Goal: Transaction & Acquisition: Purchase product/service

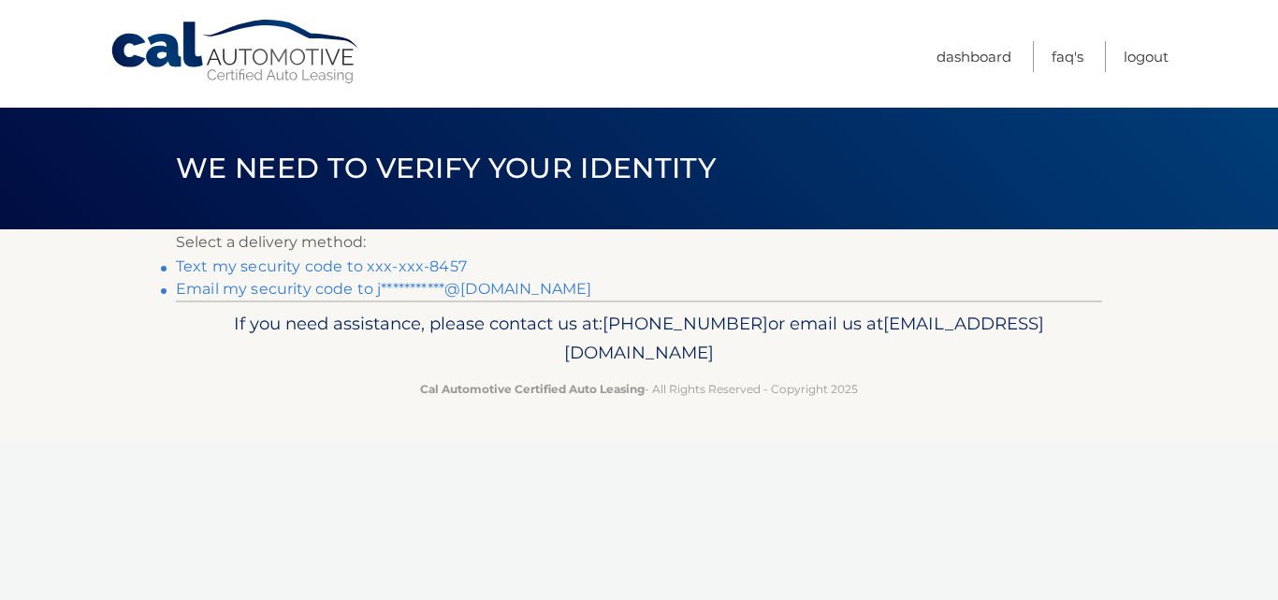
click at [427, 263] on link "Text my security code to xxx-xxx-8457" at bounding box center [321, 266] width 291 height 18
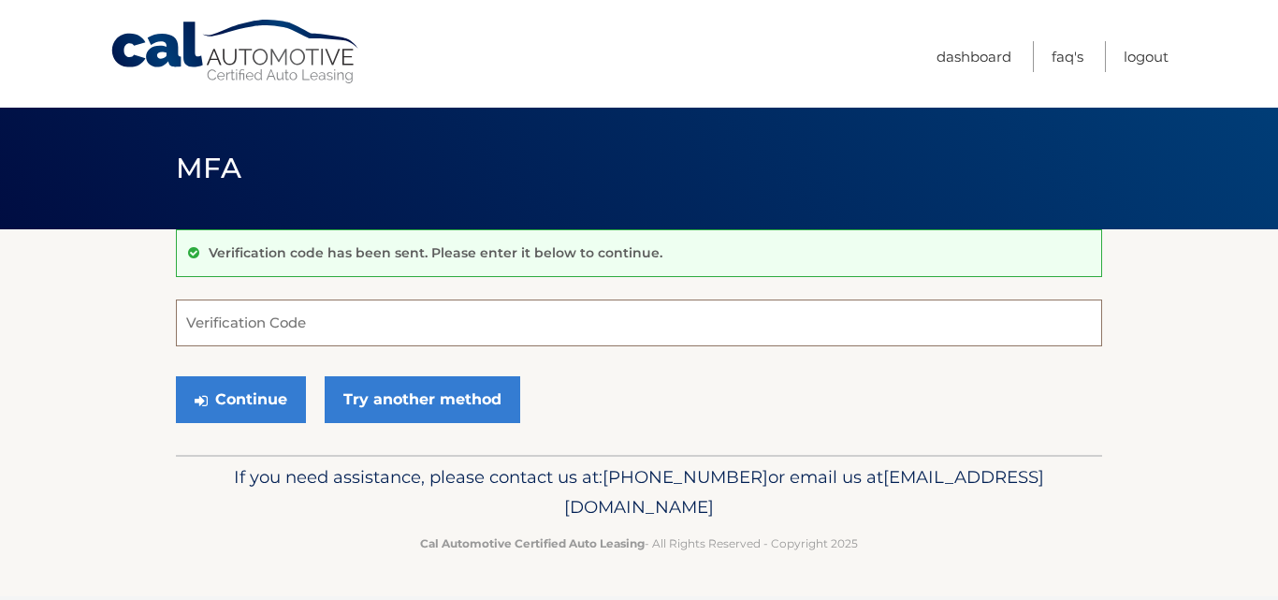
click at [654, 313] on input "Verification Code" at bounding box center [639, 322] width 926 height 47
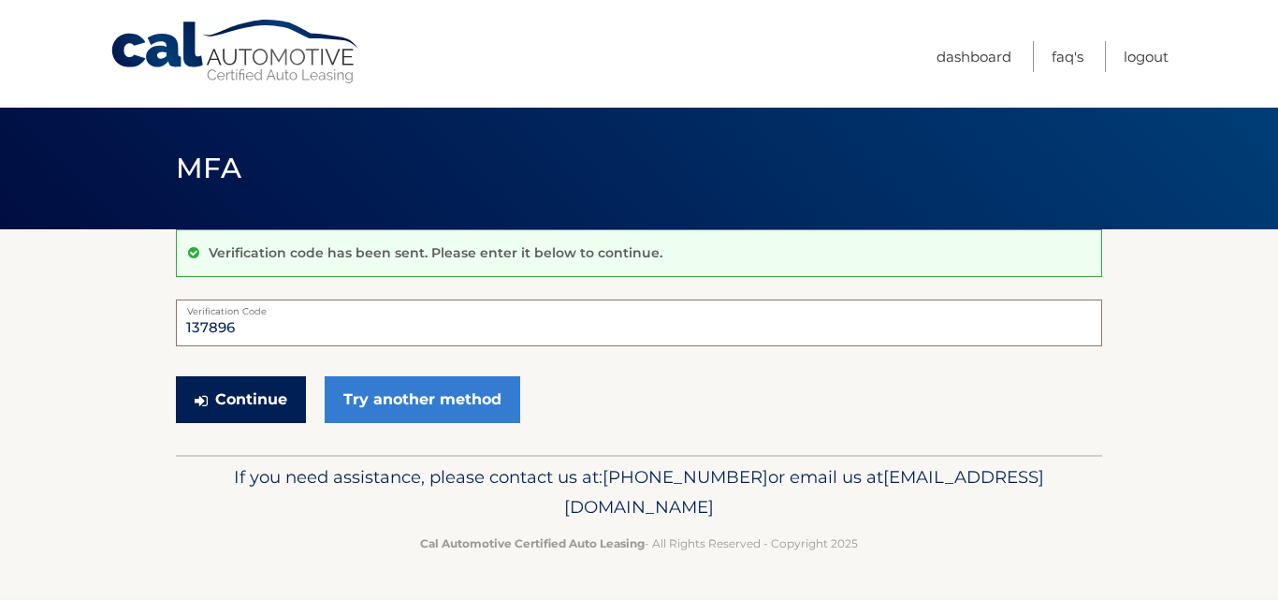
type input "137896"
click at [224, 393] on button "Continue" at bounding box center [241, 399] width 130 height 47
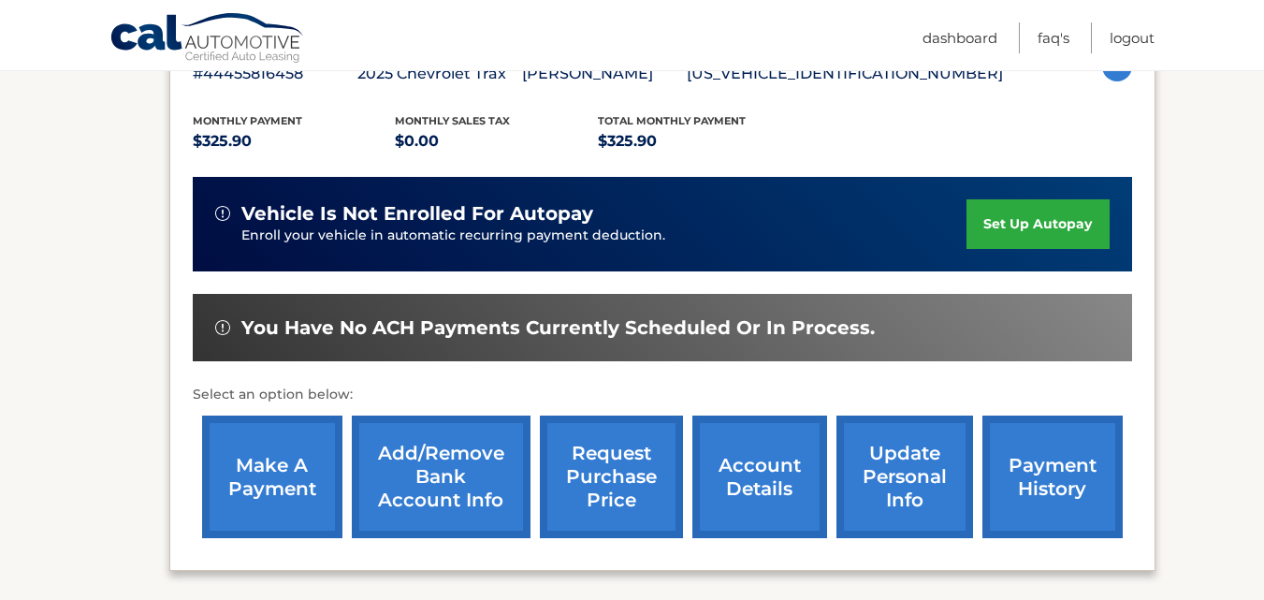
scroll to position [374, 0]
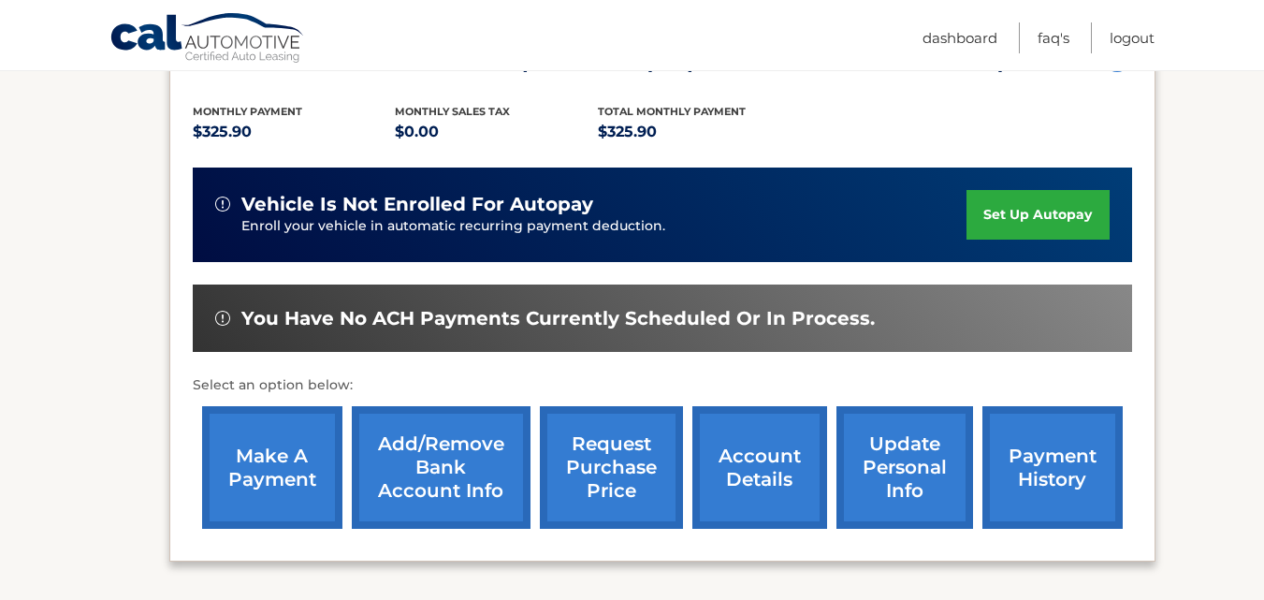
click at [302, 455] on link "make a payment" at bounding box center [272, 467] width 140 height 123
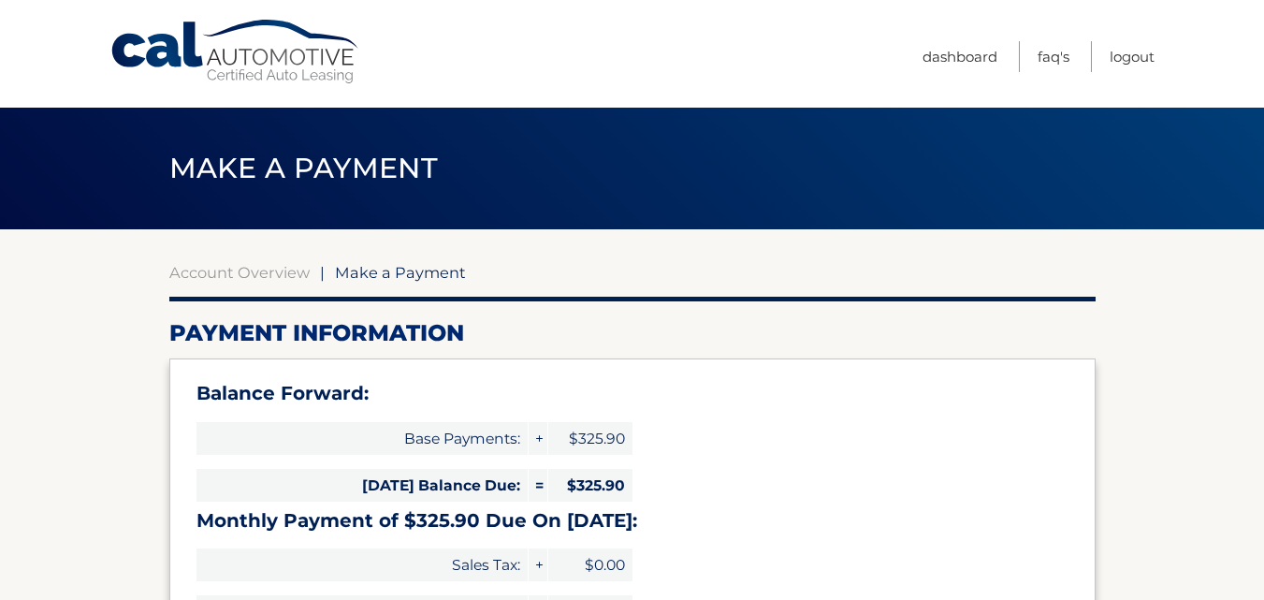
select select "MzJmZGMyMTgtZWM4Yy00YTk5LThjZjYtODA1MThkYzc0YTIy"
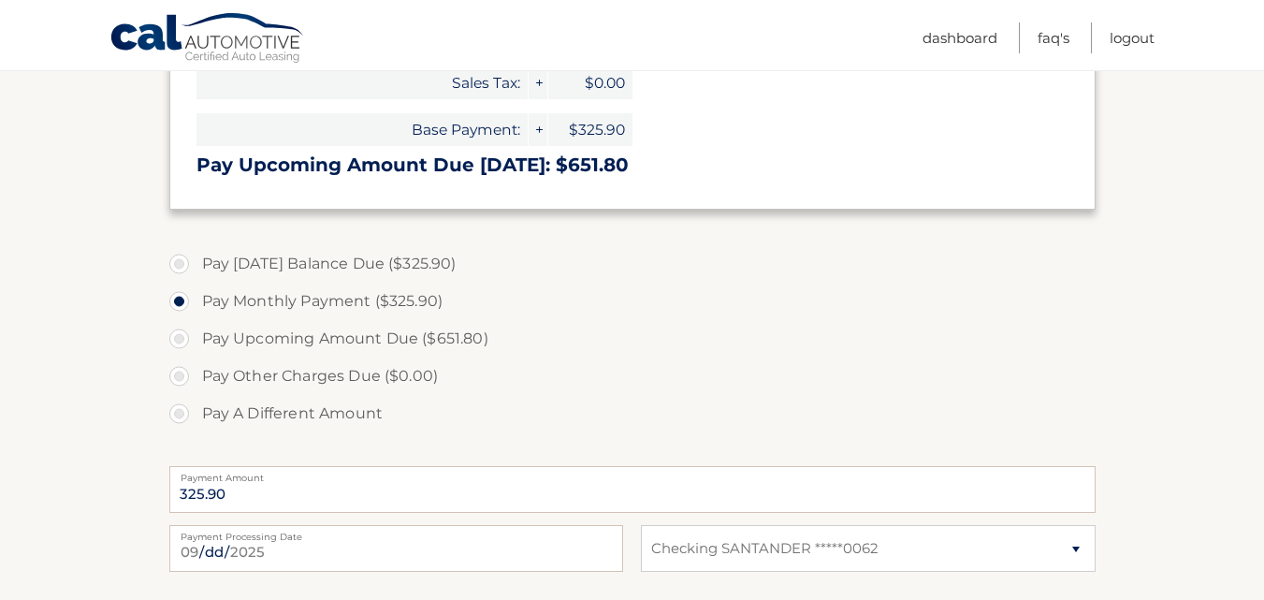
scroll to position [655, 0]
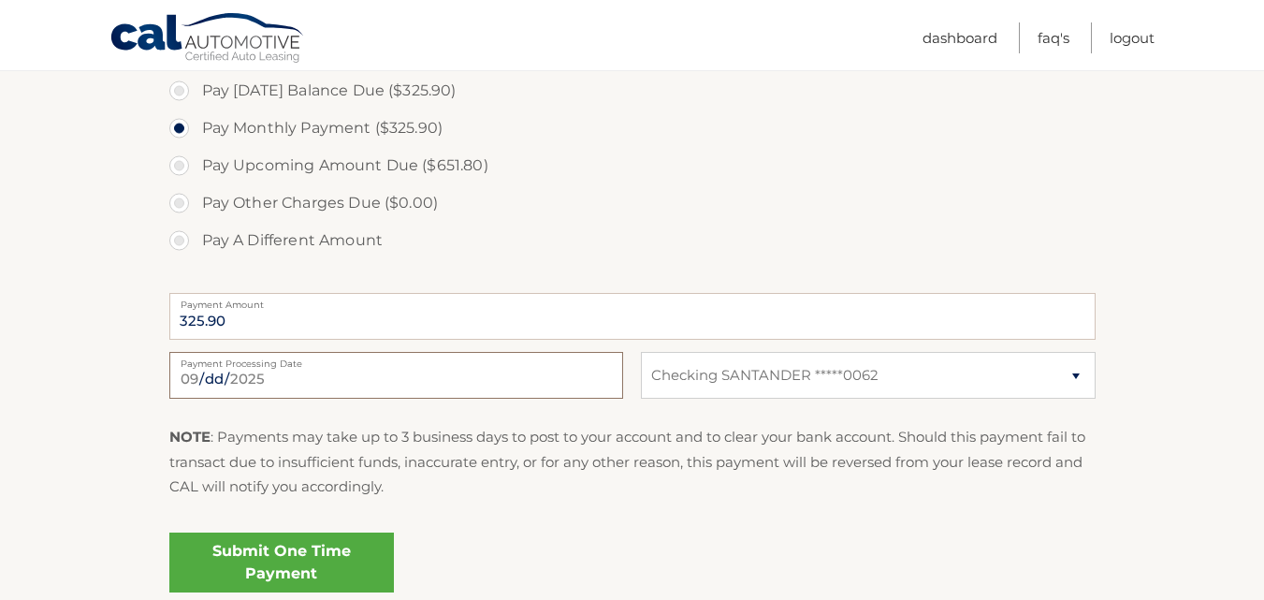
click at [561, 379] on input "2025-09-03" at bounding box center [396, 375] width 454 height 47
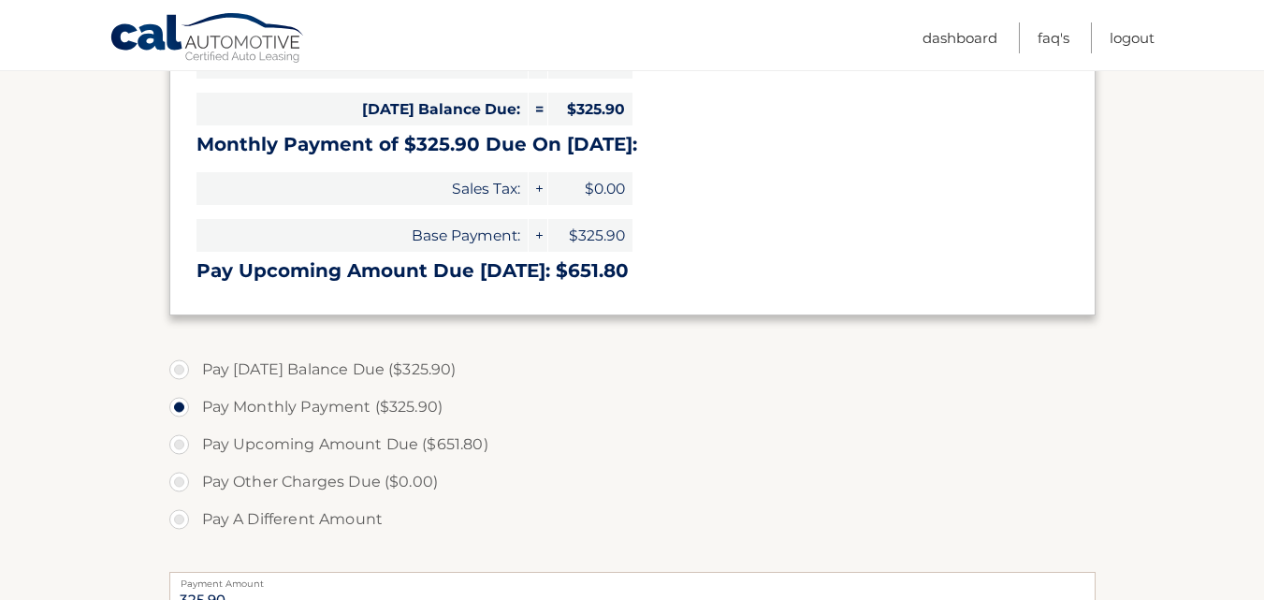
scroll to position [349, 0]
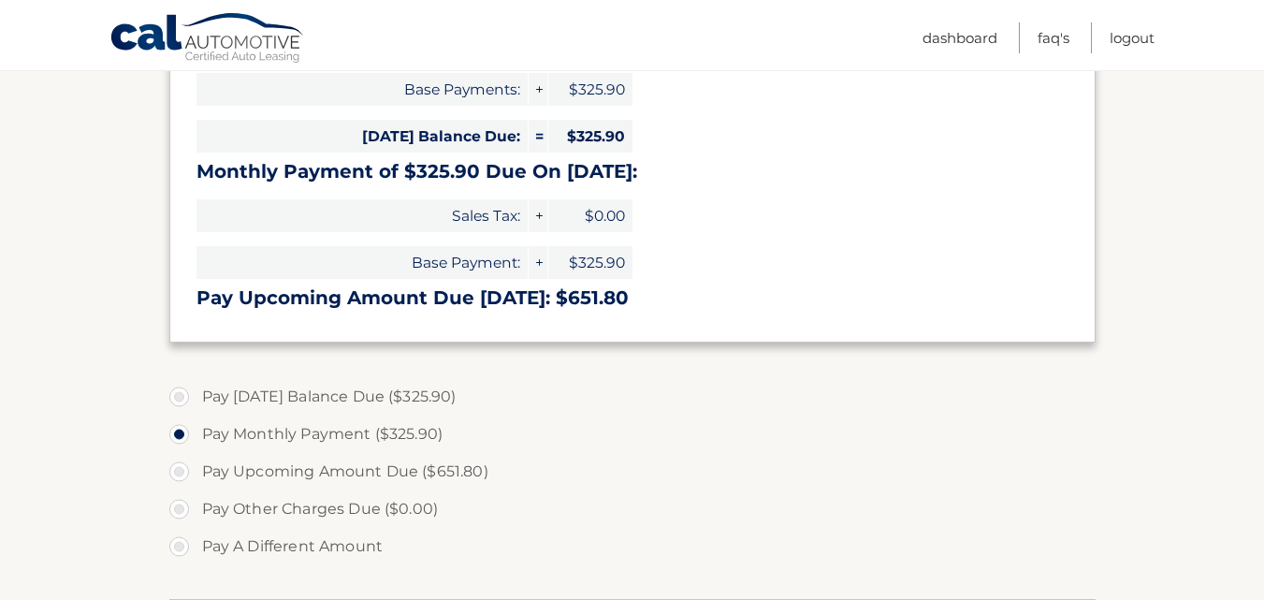
click at [646, 396] on label "Pay Today's Balance Due ($325.90)" at bounding box center [632, 396] width 926 height 37
click at [196, 396] on input "Pay Today's Balance Due ($325.90)" at bounding box center [186, 393] width 19 height 30
radio input "true"
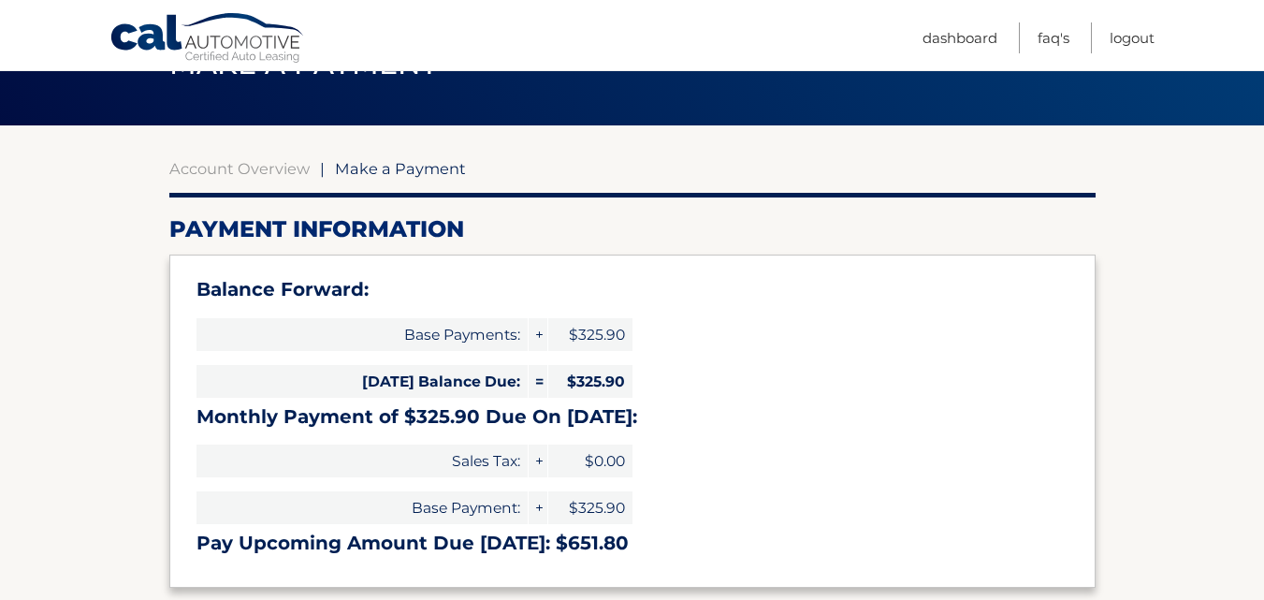
scroll to position [68, 0]
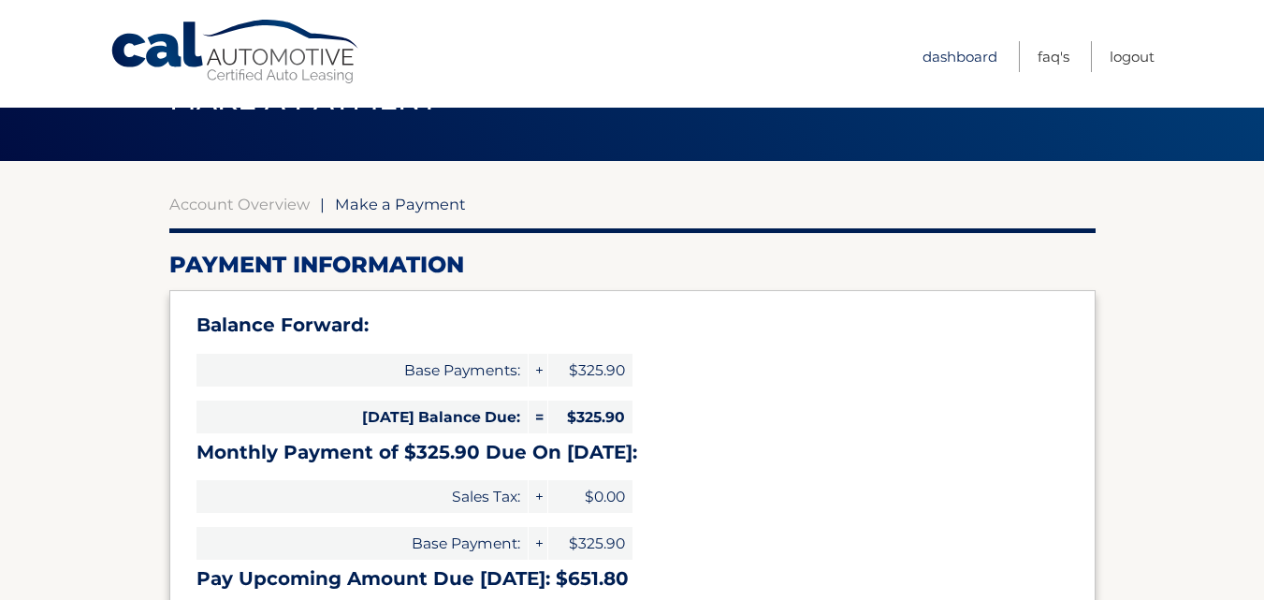
click at [978, 57] on link "Dashboard" at bounding box center [959, 56] width 75 height 31
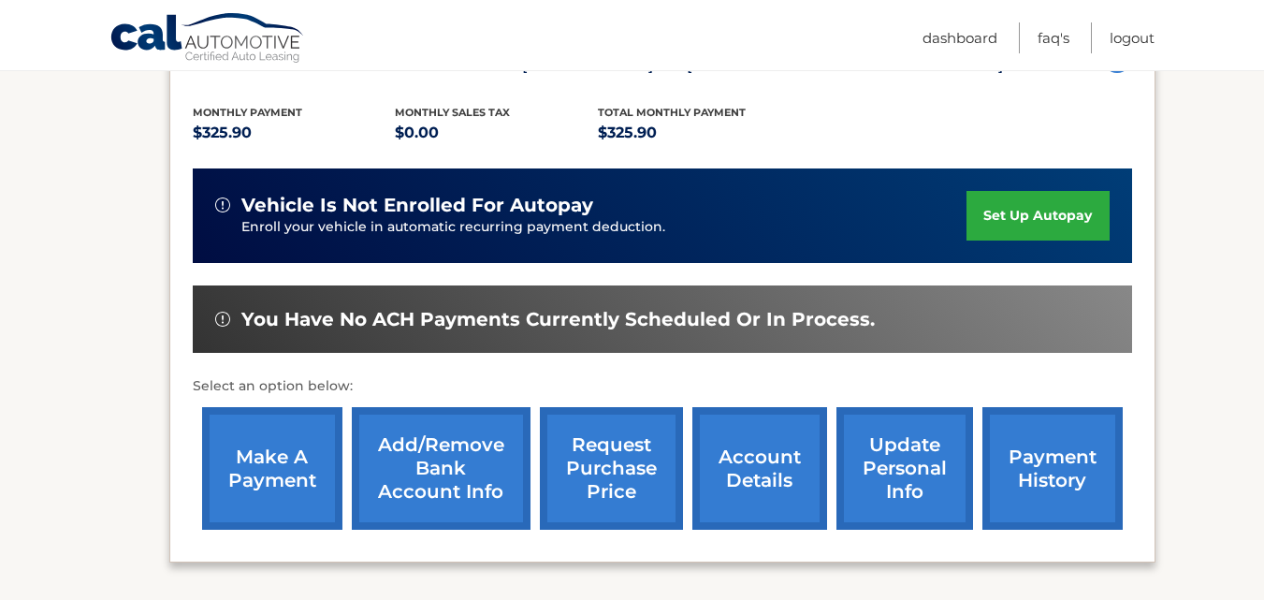
scroll to position [374, 0]
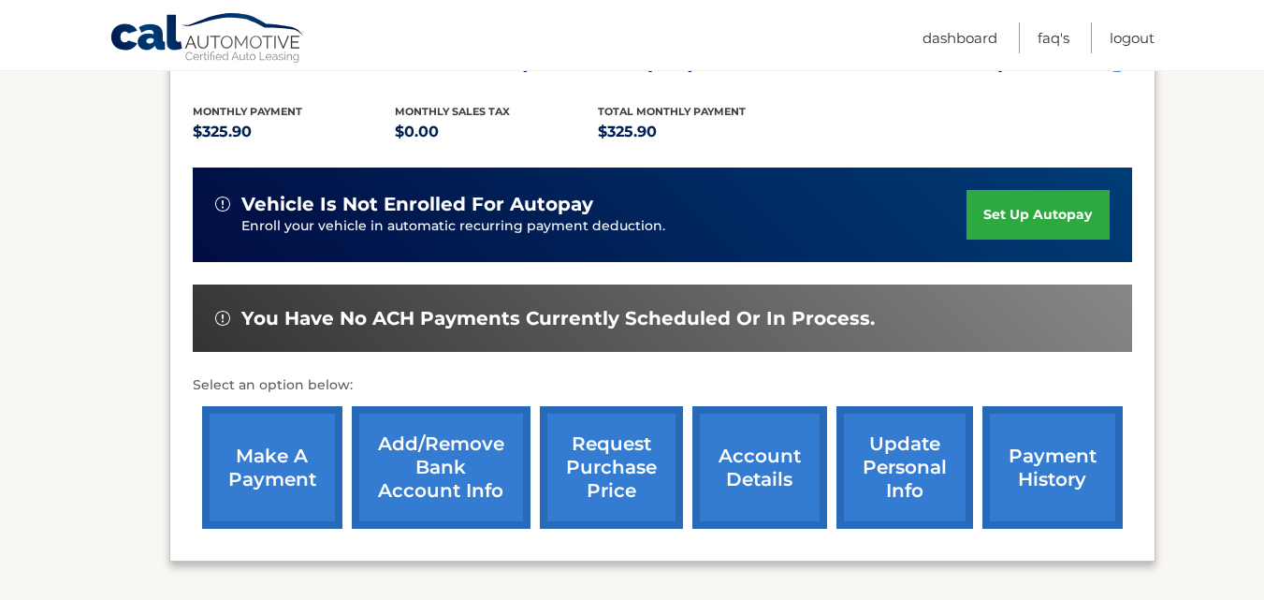
click at [312, 465] on link "make a payment" at bounding box center [272, 467] width 140 height 123
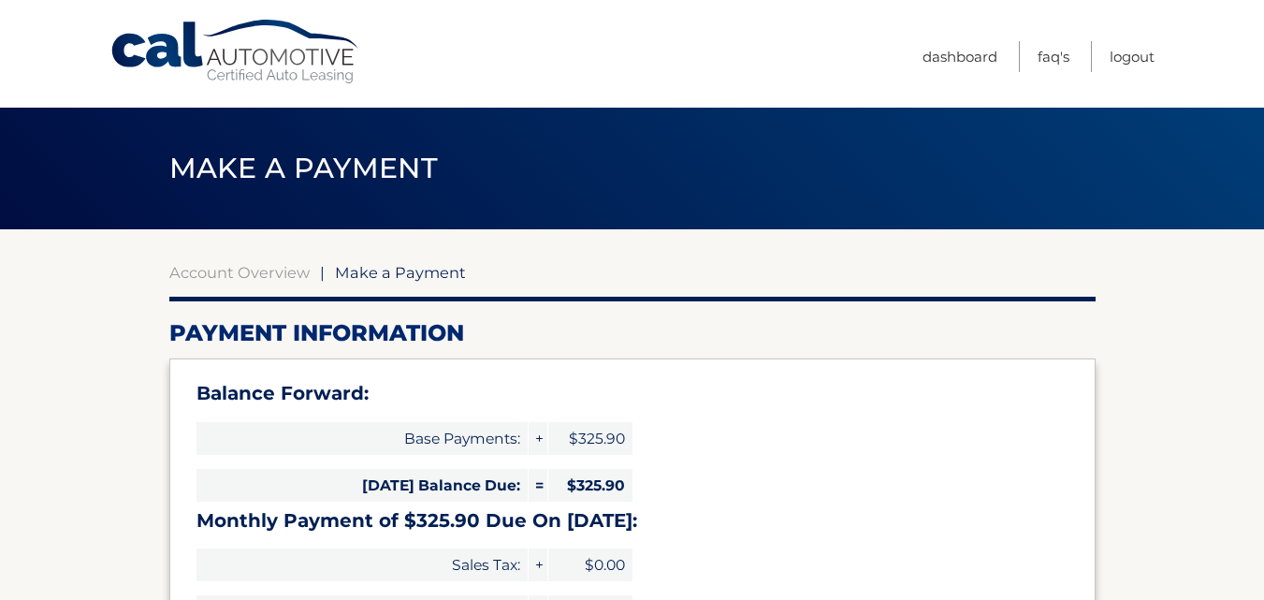
select select "MzJmZGMyMTgtZWM4Yy00YTk5LThjZjYtODA1MThkYzc0YTIy"
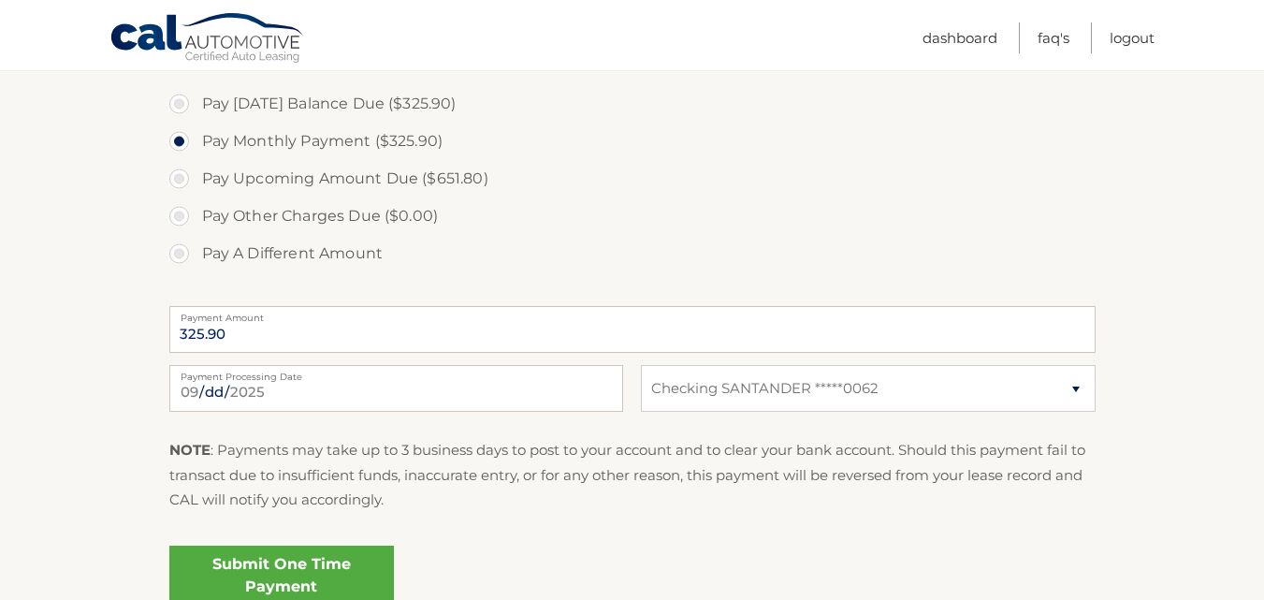
scroll to position [655, 0]
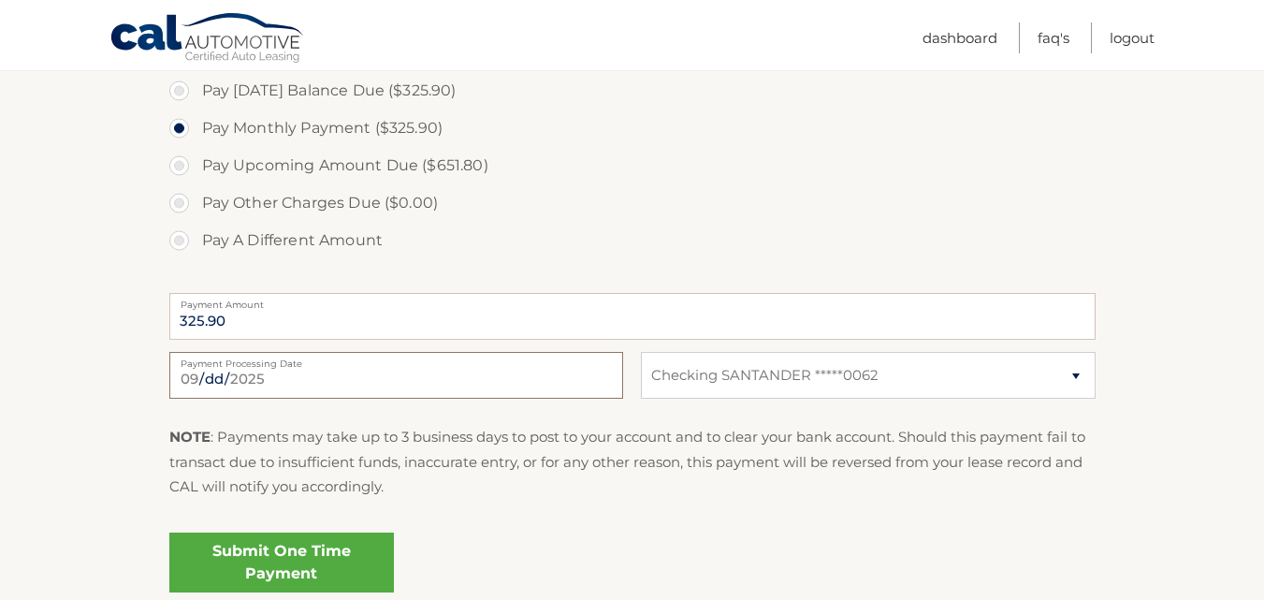
click at [216, 375] on input "[DATE]" at bounding box center [396, 375] width 454 height 47
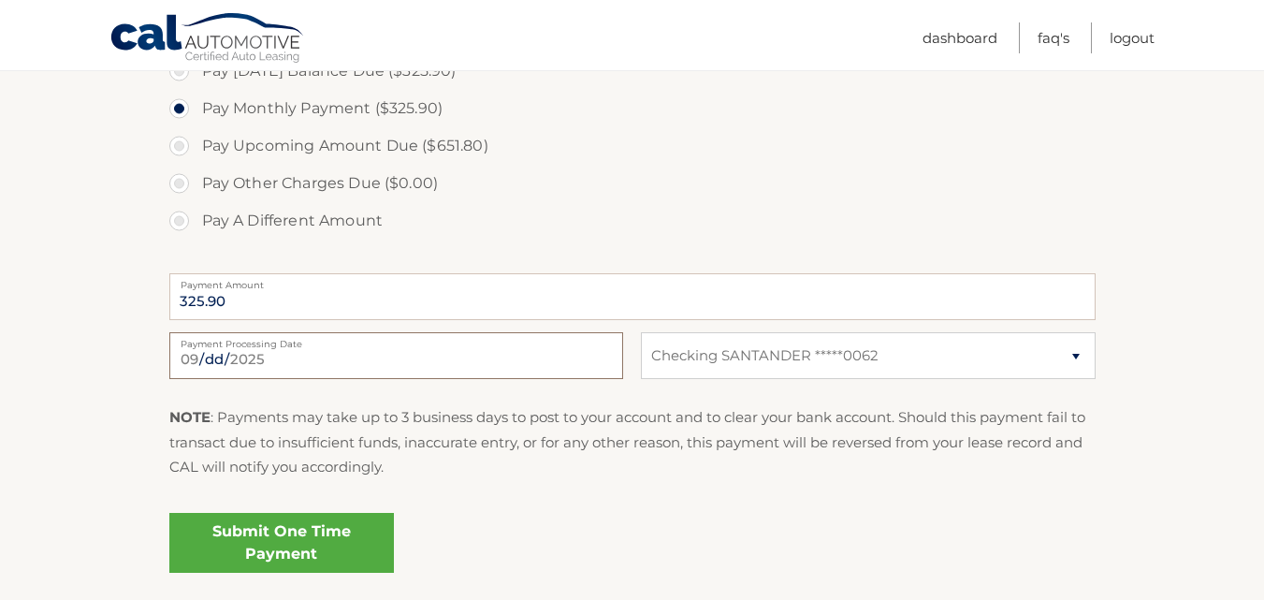
scroll to position [817, 0]
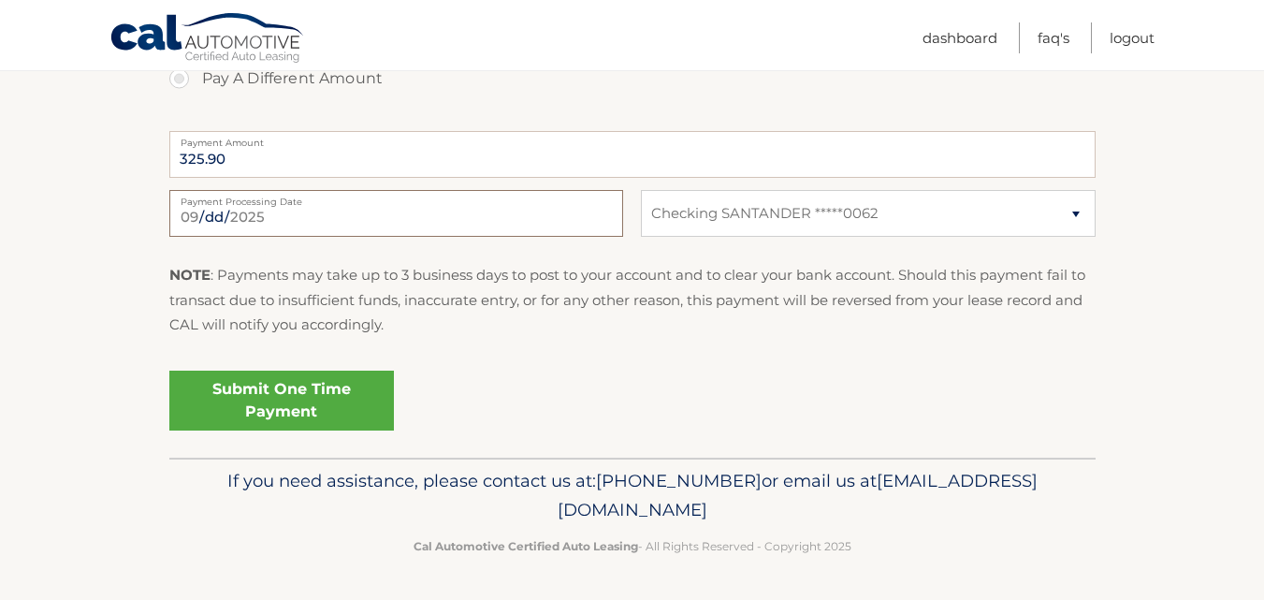
click at [326, 233] on input "[DATE]" at bounding box center [396, 213] width 454 height 47
click at [344, 213] on input "2025-09-16" at bounding box center [396, 213] width 454 height 47
type input "2025-09-03"
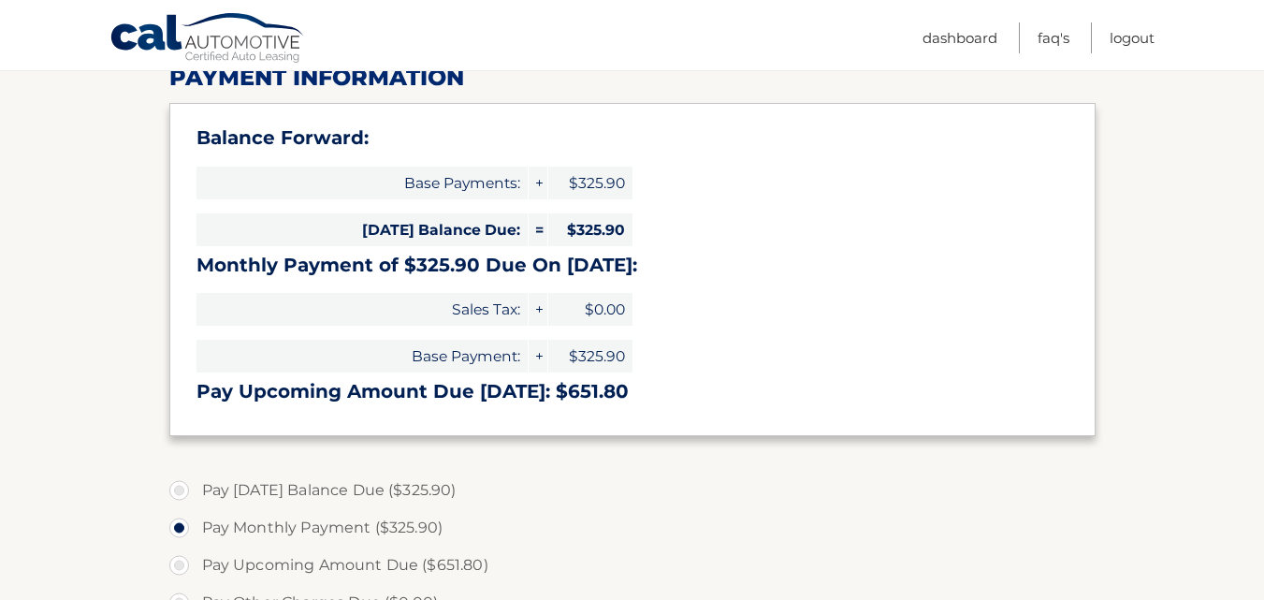
scroll to position [0, 0]
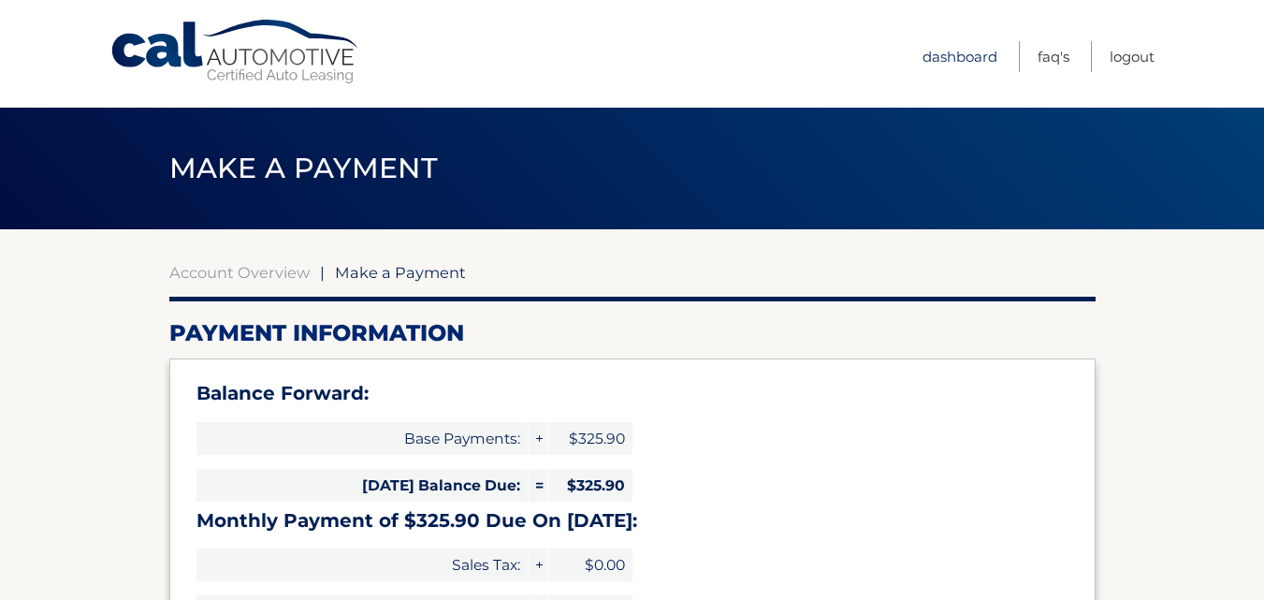
click at [972, 60] on link "Dashboard" at bounding box center [959, 56] width 75 height 31
click at [954, 52] on link "Dashboard" at bounding box center [959, 56] width 75 height 31
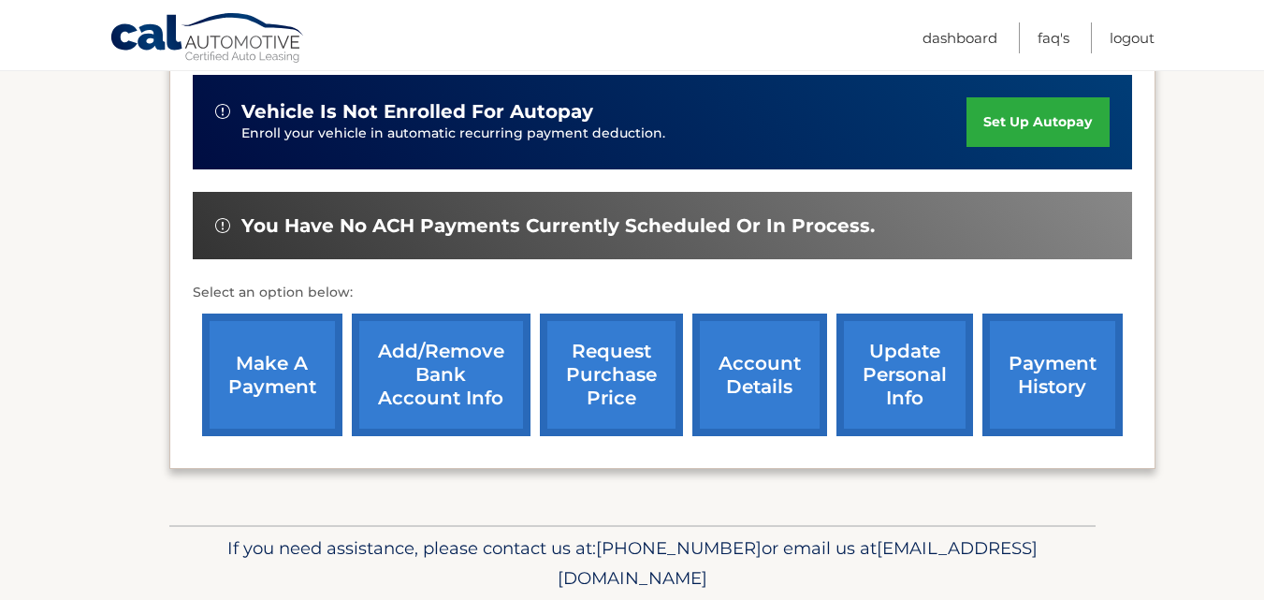
scroll to position [468, 0]
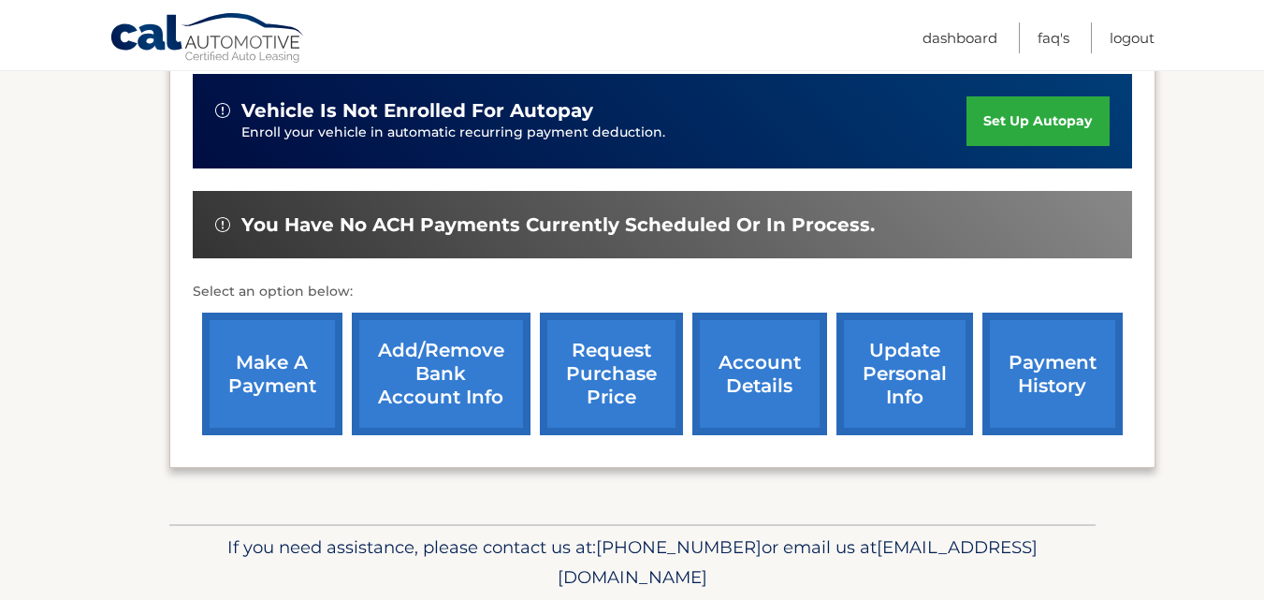
click at [287, 355] on link "make a payment" at bounding box center [272, 373] width 140 height 123
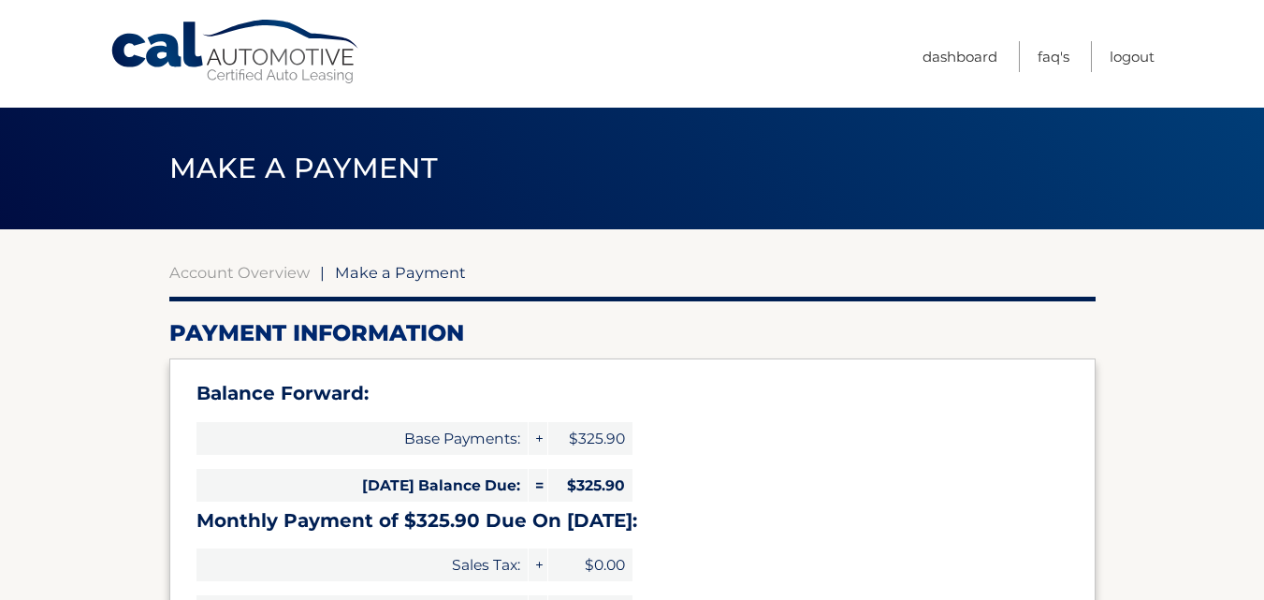
select select "MzJmZGMyMTgtZWM4Yy00YTk5LThjZjYtODA1MThkYzc0YTIy"
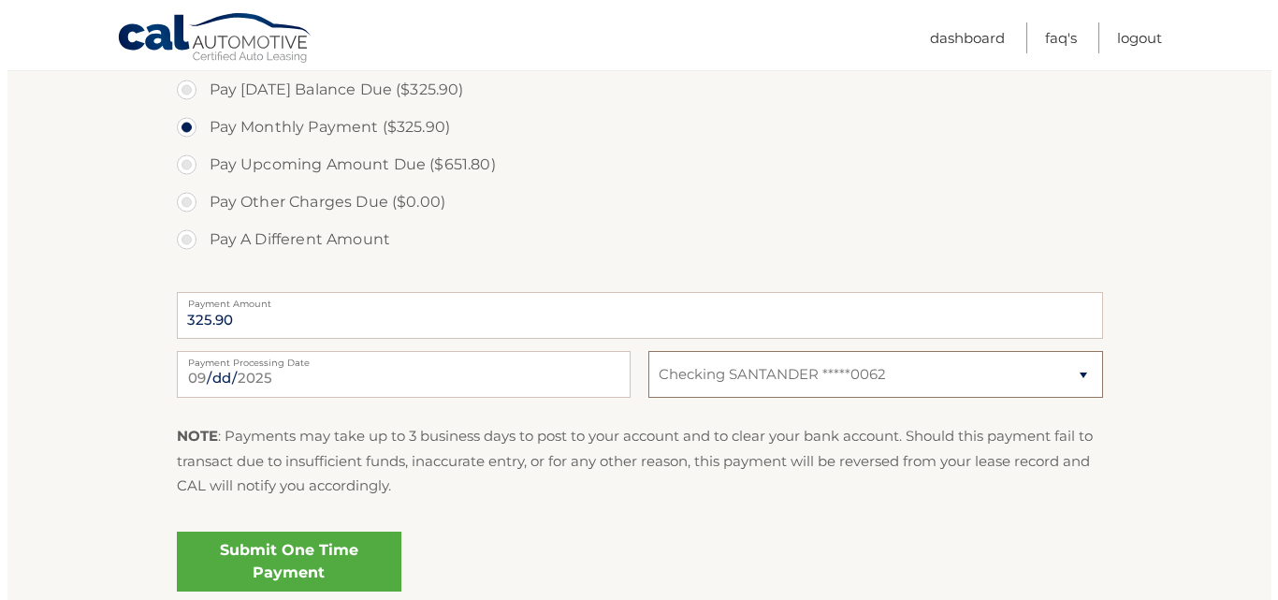
scroll to position [817, 0]
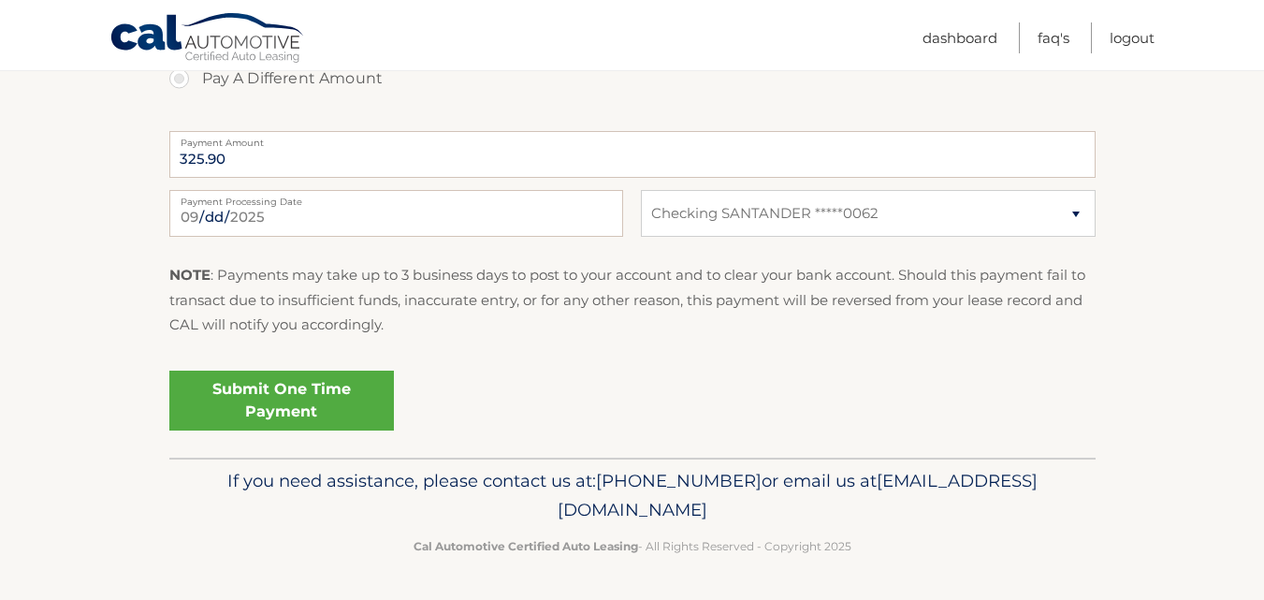
drag, startPoint x: 707, startPoint y: 462, endPoint x: 556, endPoint y: 436, distance: 153.8
click at [569, 439] on div "Submit One Time Payment" at bounding box center [632, 407] width 926 height 88
click at [341, 401] on link "Submit One Time Payment" at bounding box center [281, 400] width 225 height 60
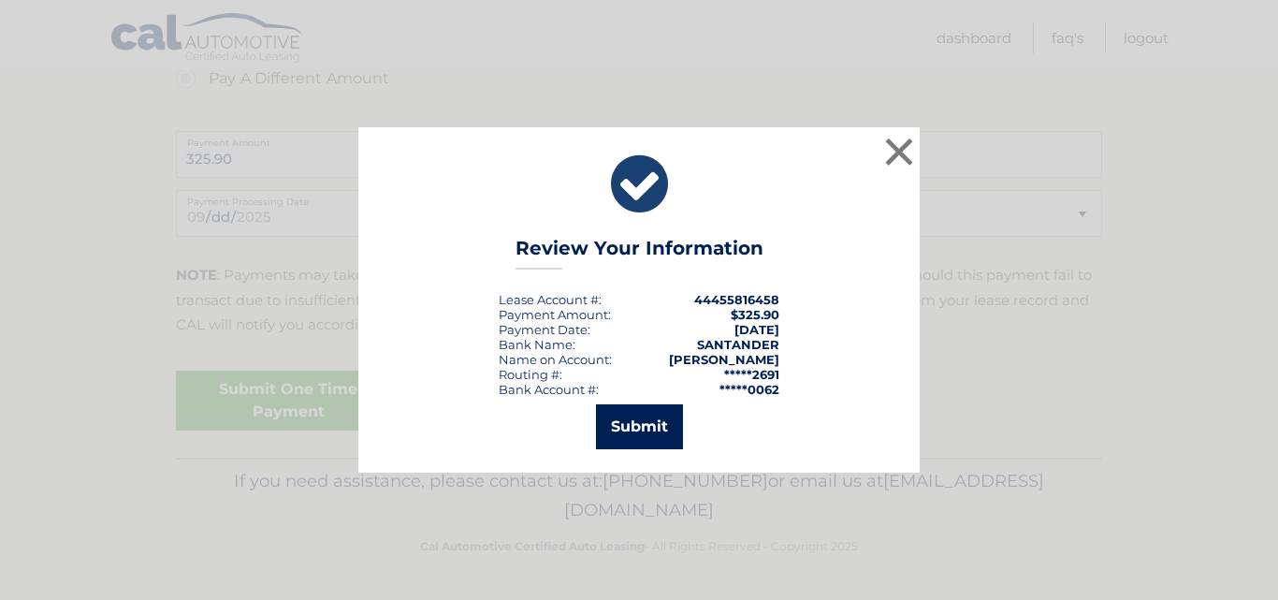
click at [659, 427] on button "Submit" at bounding box center [639, 426] width 87 height 45
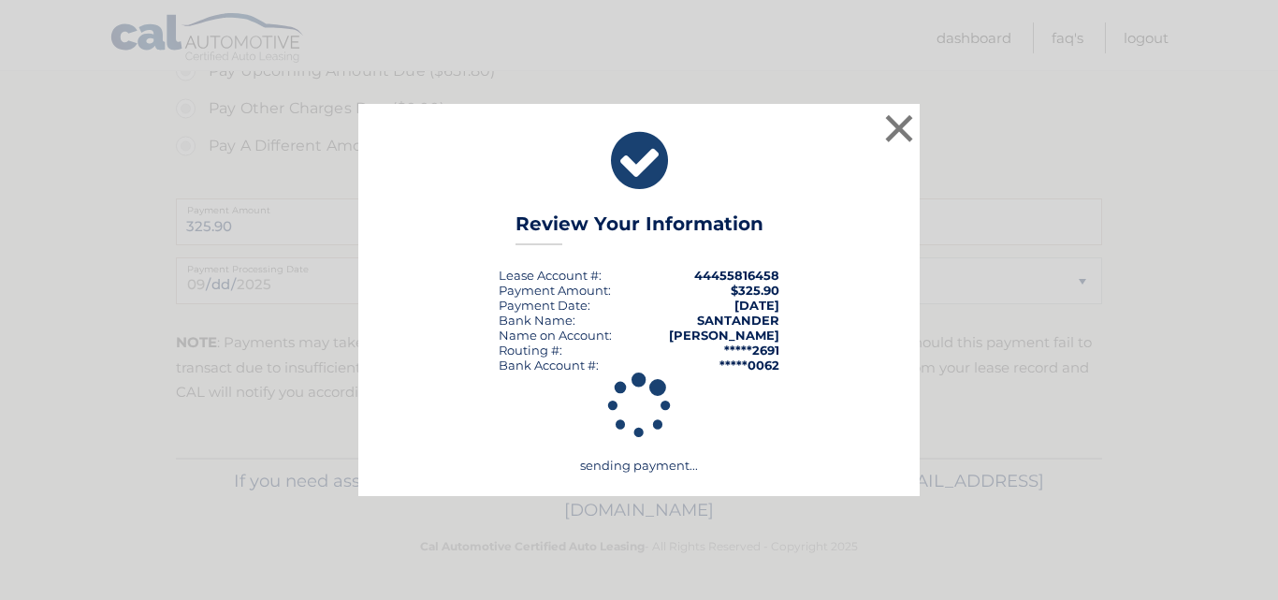
scroll to position [749, 0]
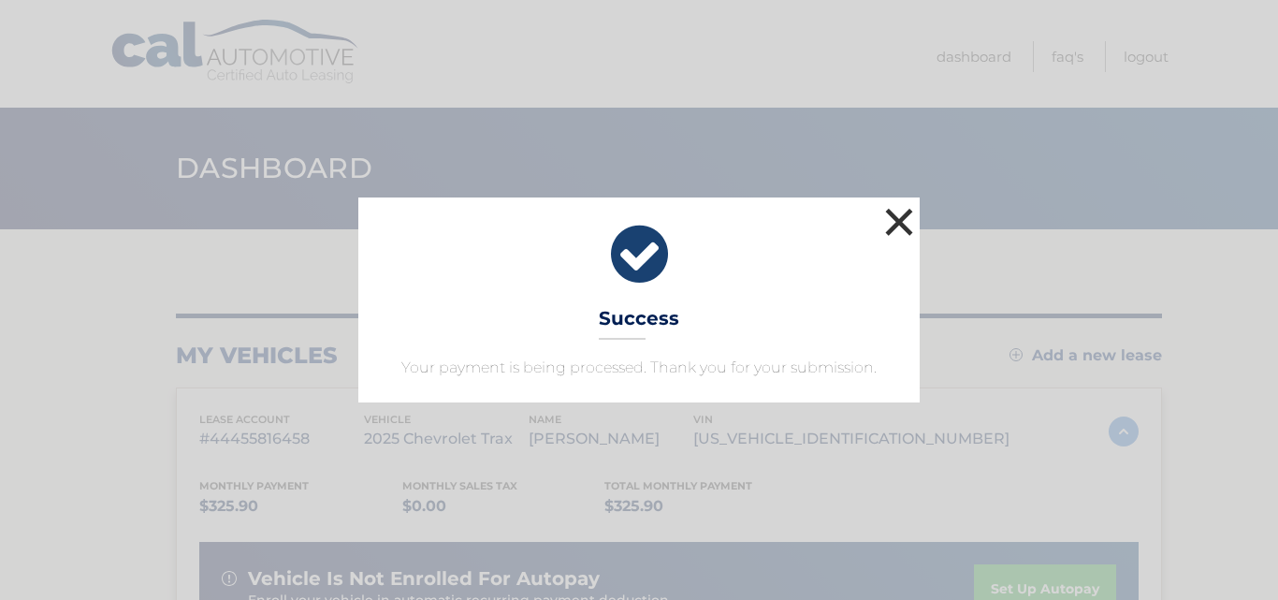
click at [901, 224] on button "×" at bounding box center [898, 221] width 37 height 37
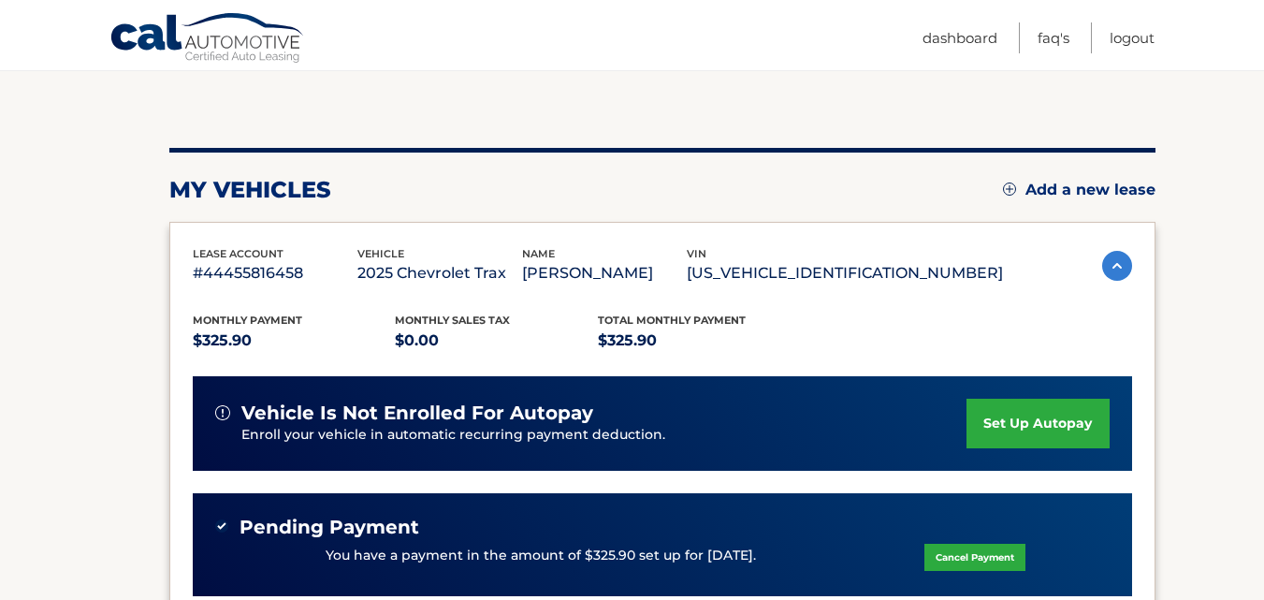
scroll to position [281, 0]
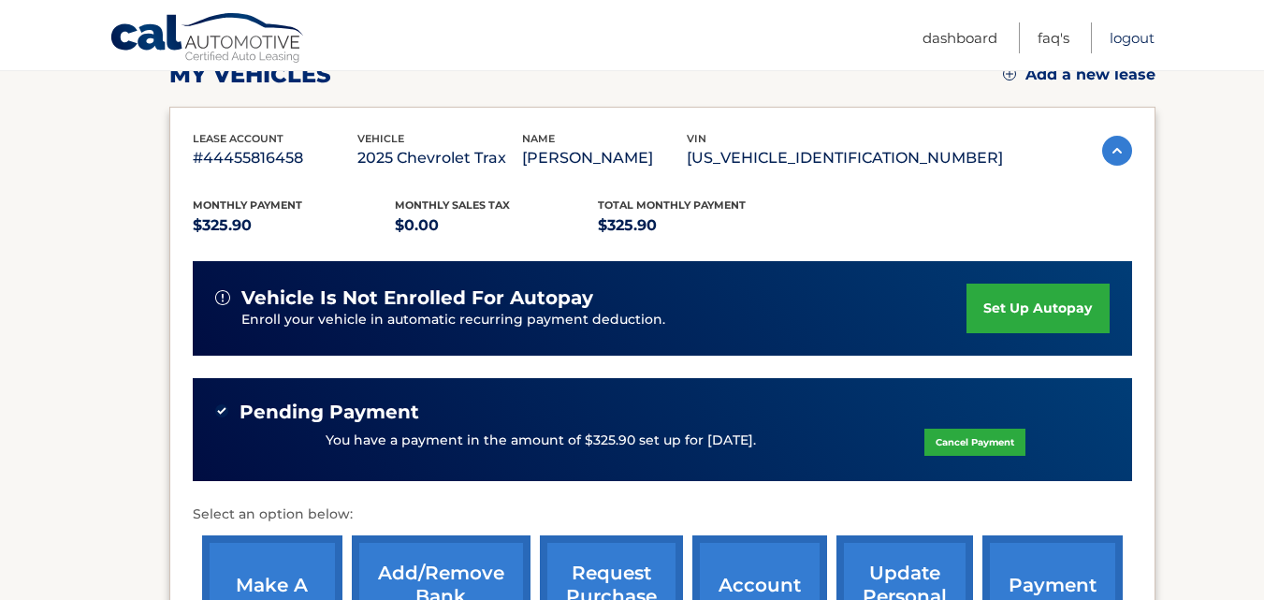
click at [1143, 41] on link "Logout" at bounding box center [1131, 37] width 45 height 31
